Goal: Task Accomplishment & Management: Complete application form

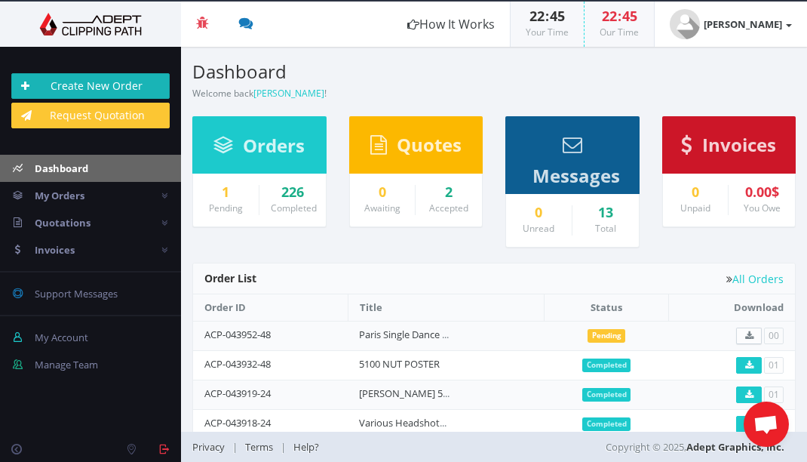
click at [93, 87] on link "Create New Order" at bounding box center [90, 86] width 158 height 26
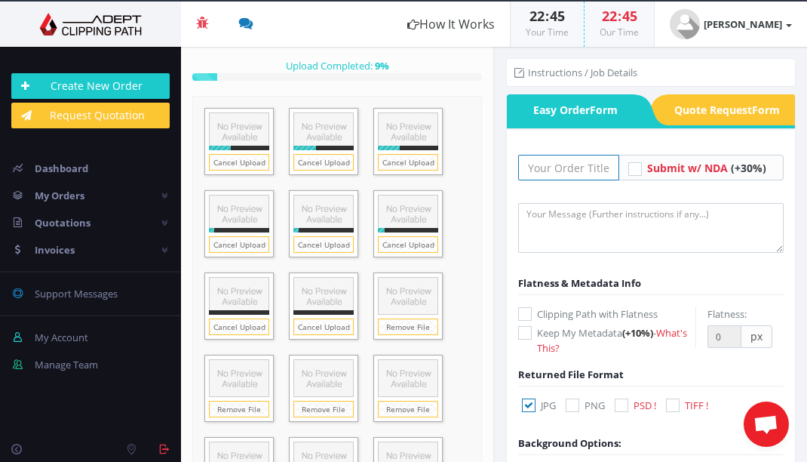
click at [573, 166] on input "text" at bounding box center [568, 168] width 101 height 26
type input "Headshots5Oct25 5100"
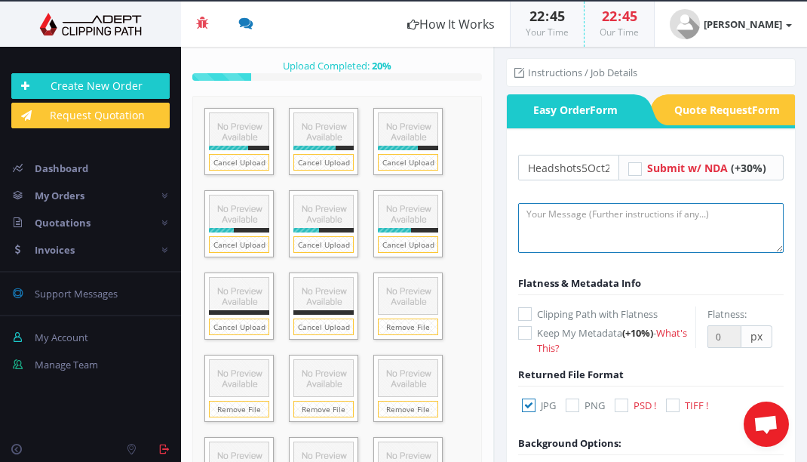
click at [625, 229] on textarea at bounding box center [650, 228] width 265 height 50
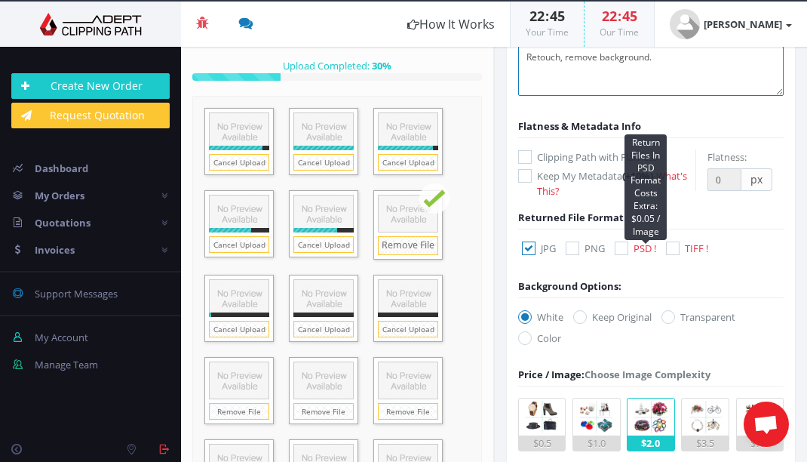
scroll to position [160, 0]
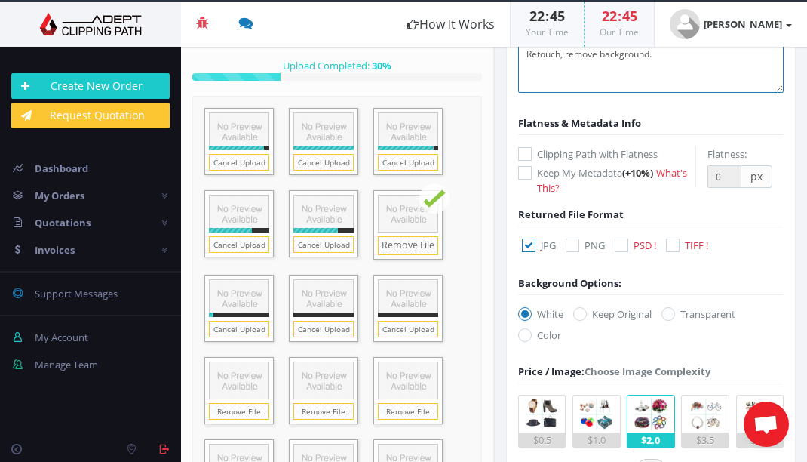
type textarea "Retouch, remove background."
click at [618, 243] on icon at bounding box center [622, 245] width 14 height 14
click at [618, 243] on input "PSD !" at bounding box center [623, 246] width 10 height 10
checkbox input "true"
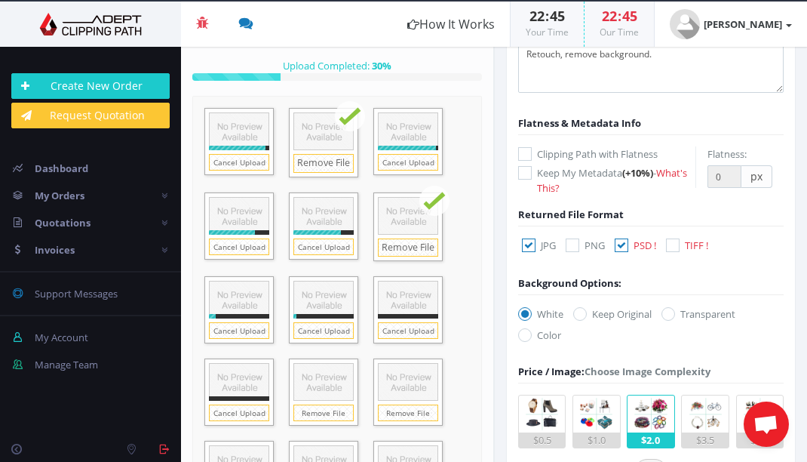
click at [529, 245] on icon at bounding box center [529, 245] width 14 height 14
click at [529, 245] on input "JPG" at bounding box center [531, 246] width 10 height 10
checkbox input "false"
drag, startPoint x: 675, startPoint y: 314, endPoint x: 641, endPoint y: 309, distance: 34.2
click at [675, 314] on icon at bounding box center [668, 314] width 14 height 14
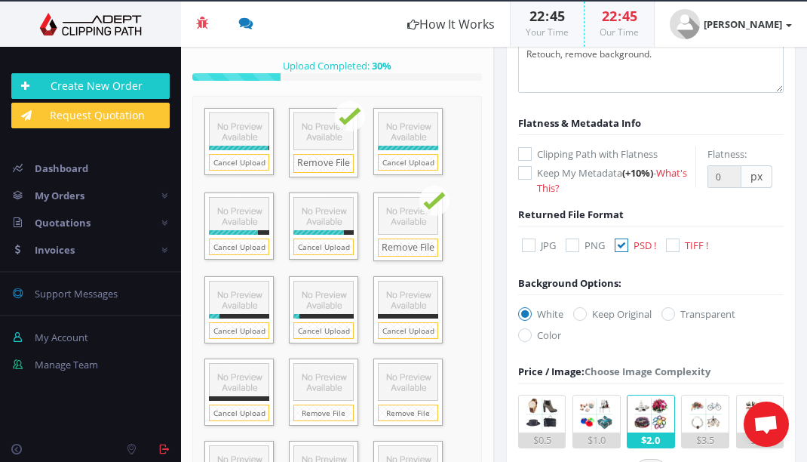
click at [675, 314] on input "Transparent" at bounding box center [670, 314] width 10 height 10
radio input "true"
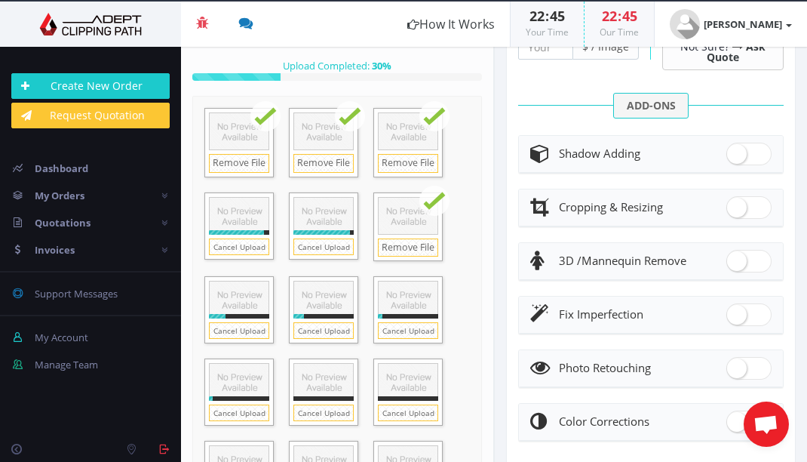
scroll to position [624, 0]
click at [738, 365] on span at bounding box center [748, 367] width 45 height 23
click at [736, 365] on input "checkbox" at bounding box center [731, 364] width 10 height 10
checkbox input "true"
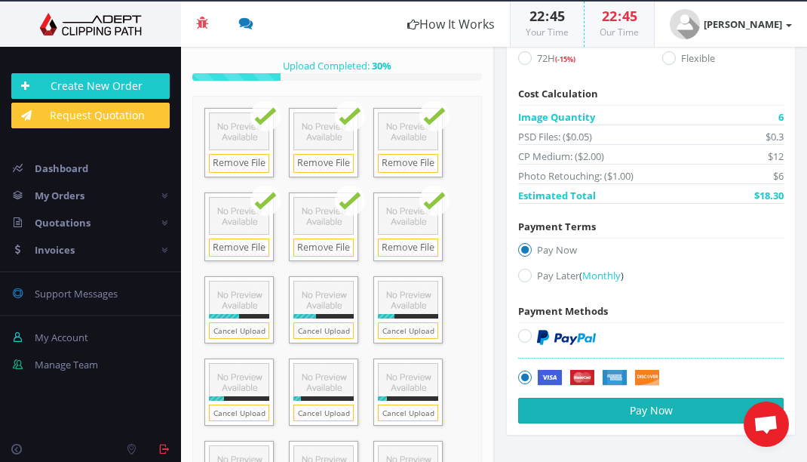
scroll to position [1434, 0]
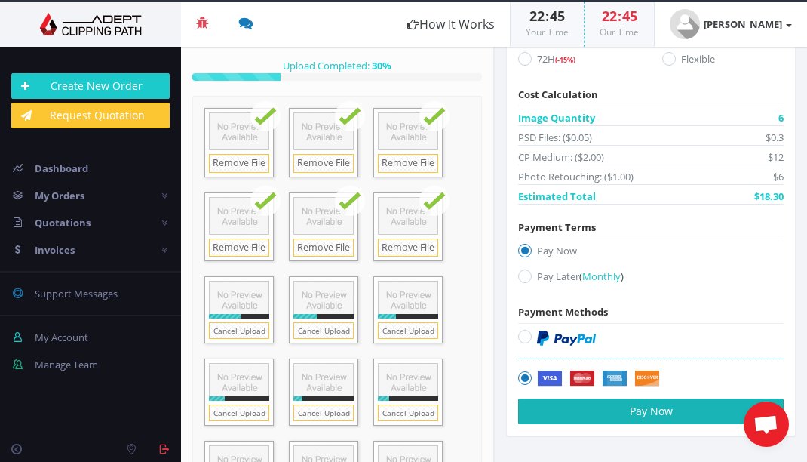
click at [621, 406] on button "Pay Now" at bounding box center [650, 411] width 265 height 26
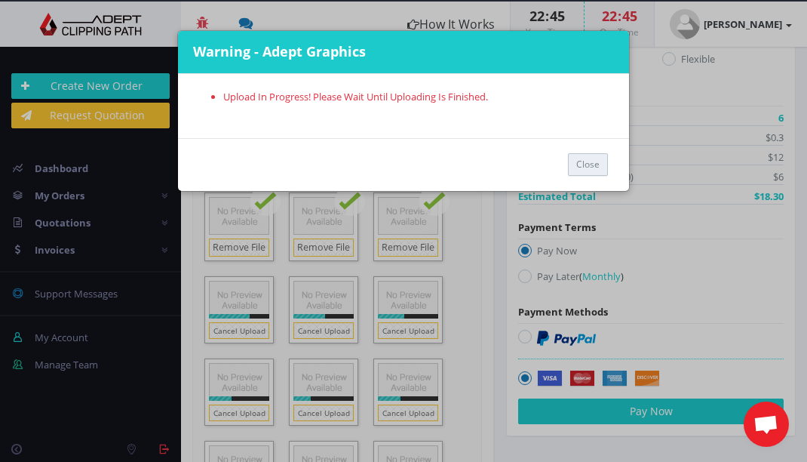
click at [587, 170] on button "Close" at bounding box center [588, 164] width 40 height 23
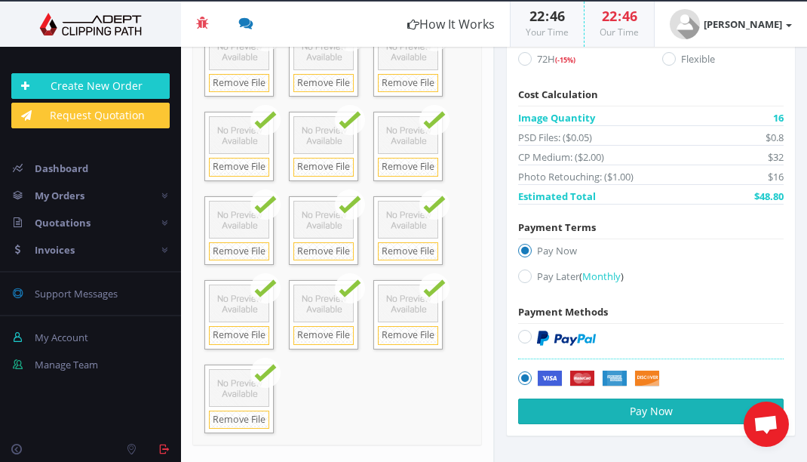
click at [592, 410] on button "Pay Now" at bounding box center [650, 411] width 265 height 26
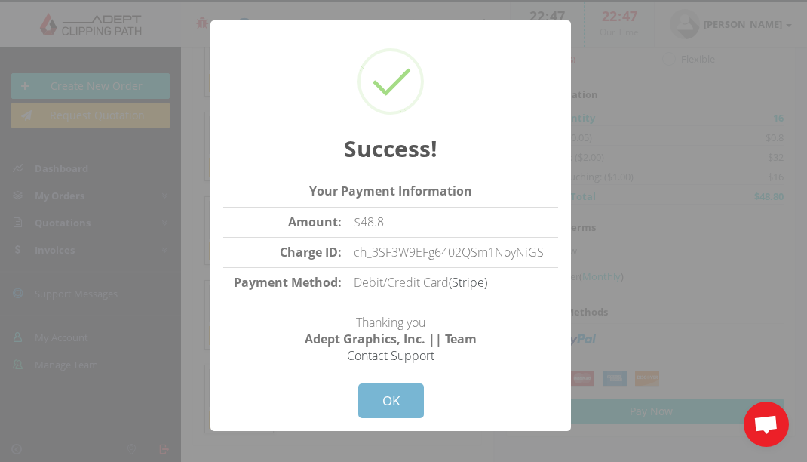
click at [388, 391] on button "OK" at bounding box center [391, 400] width 66 height 35
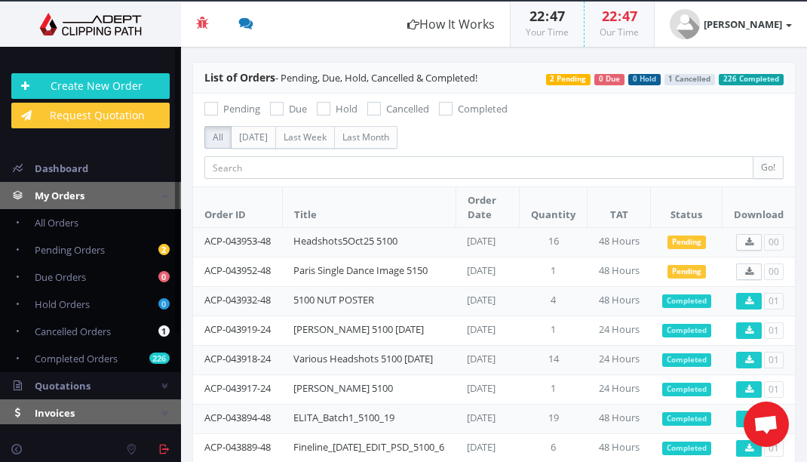
click at [63, 415] on span "Invoices" at bounding box center [55, 413] width 40 height 14
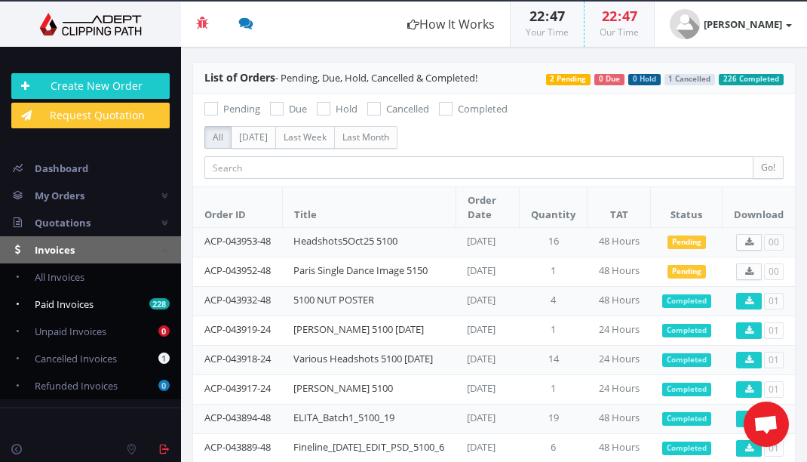
click at [62, 302] on span "Paid Invoices" at bounding box center [64, 304] width 59 height 14
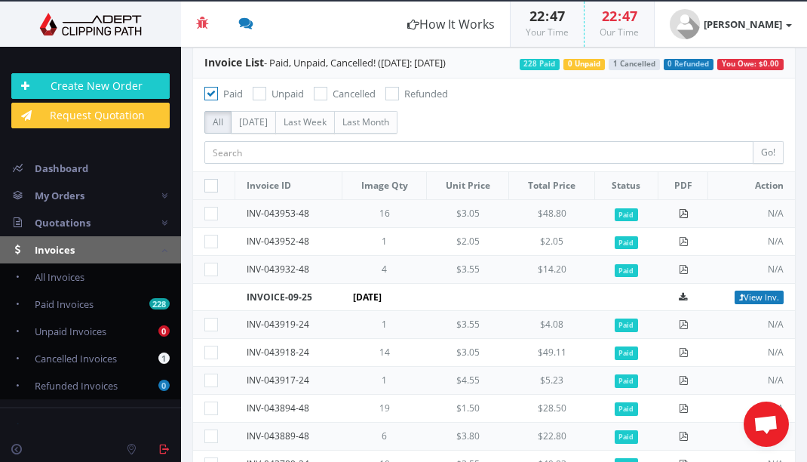
click at [679, 214] on icon at bounding box center [683, 213] width 9 height 9
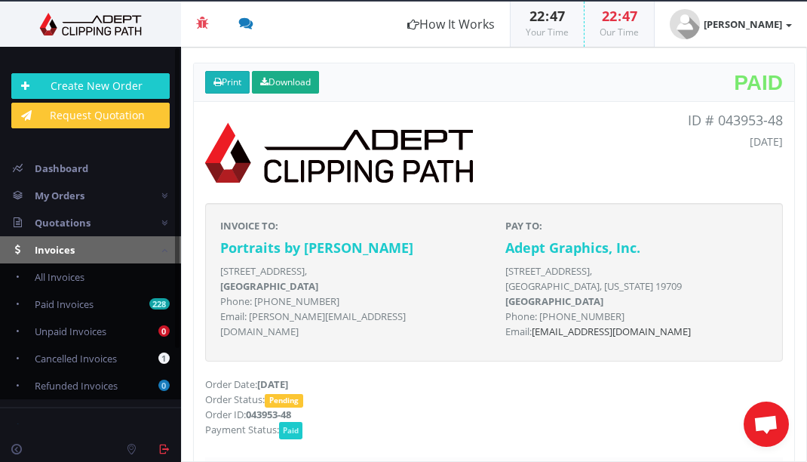
click at [222, 83] on link "Print" at bounding box center [227, 82] width 44 height 23
